Goal: Task Accomplishment & Management: Manage account settings

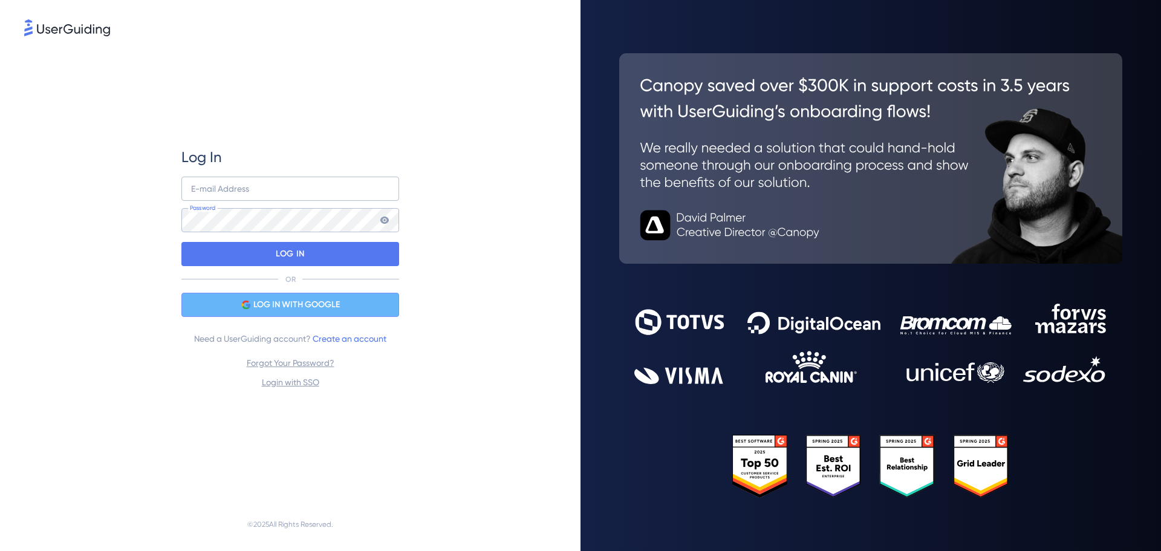
click at [288, 294] on div "LOG IN WITH GOOGLE" at bounding box center [290, 305] width 218 height 24
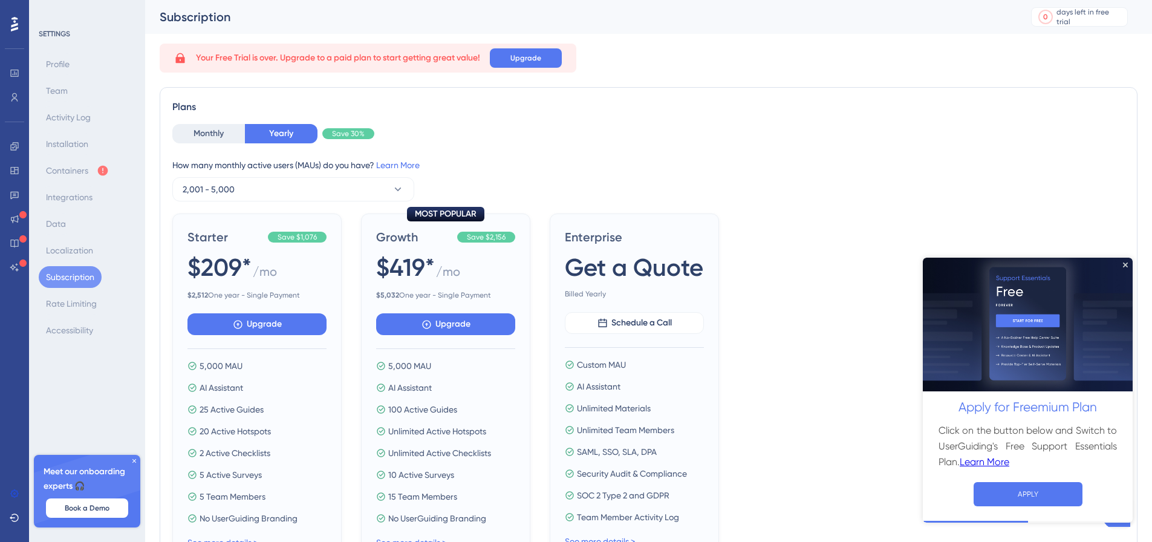
click at [8, 25] on div at bounding box center [14, 24] width 19 height 19
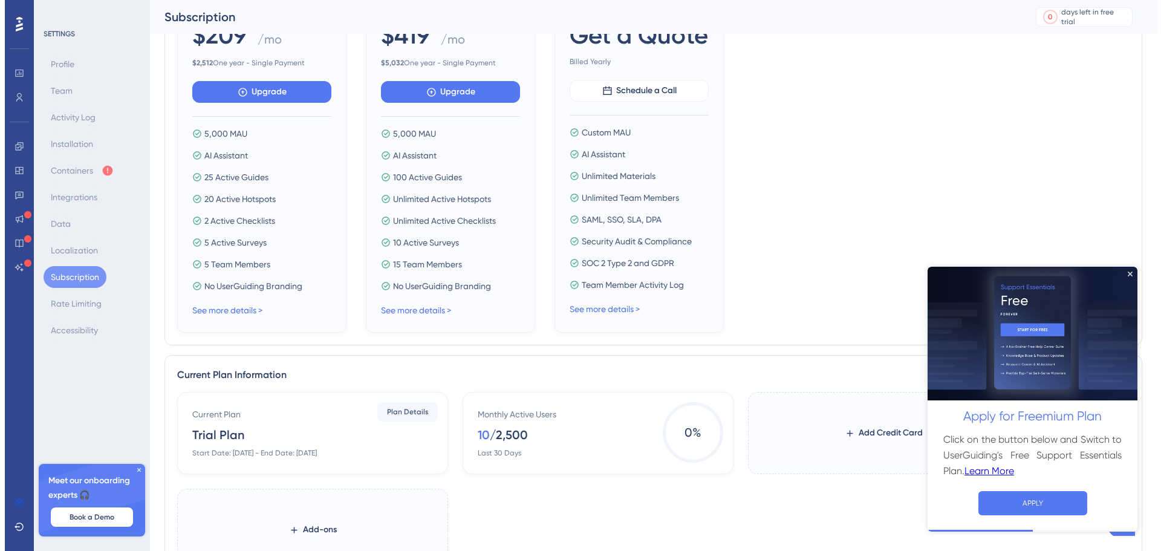
scroll to position [423, 0]
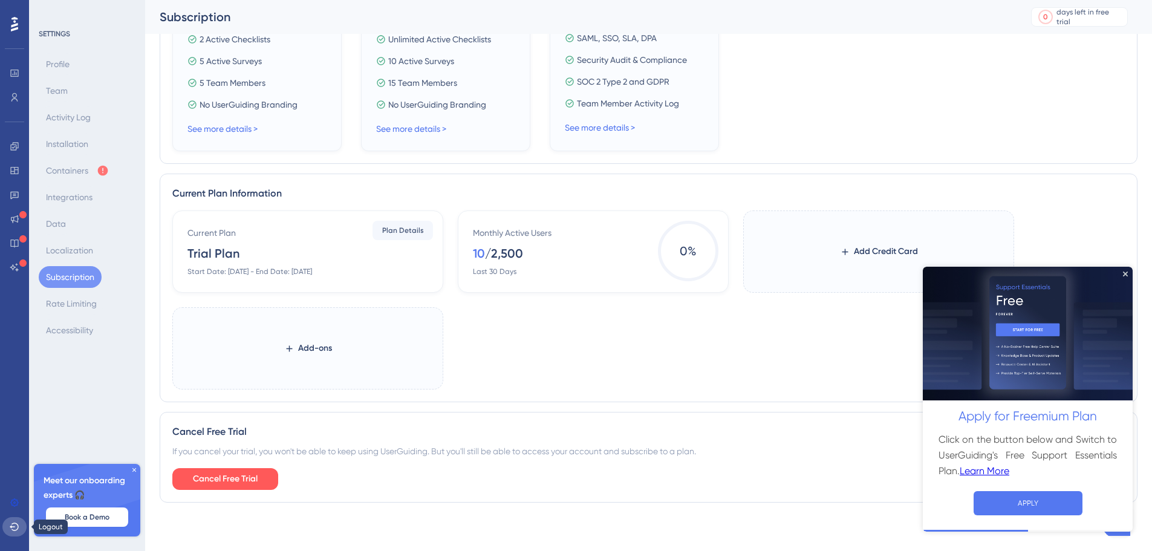
click at [14, 527] on icon at bounding box center [14, 526] width 9 height 8
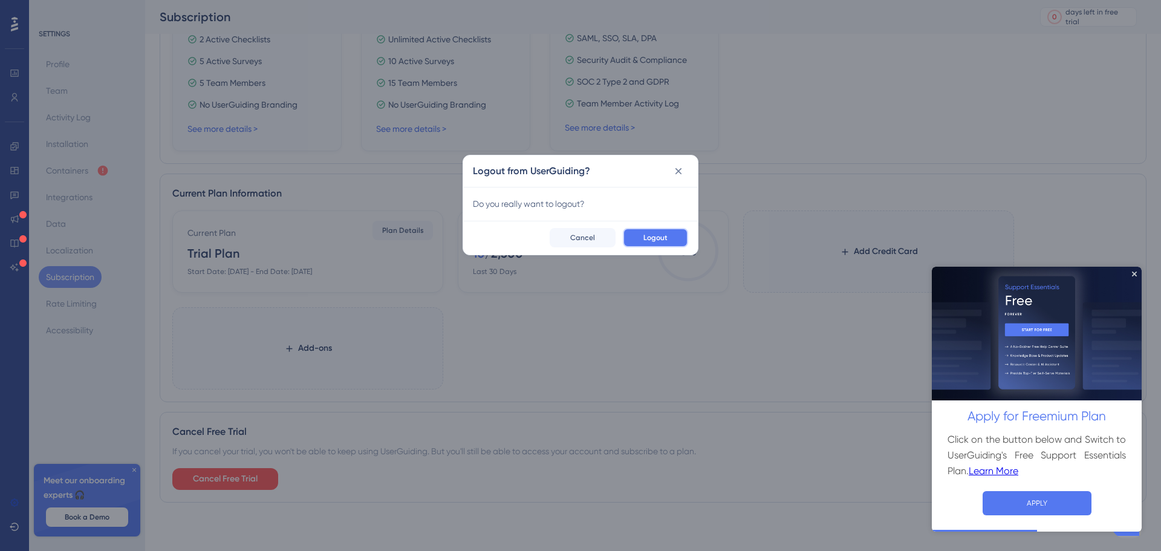
click at [634, 230] on button "Logout" at bounding box center [655, 237] width 65 height 19
